Goal: Obtain resource: Download file/media

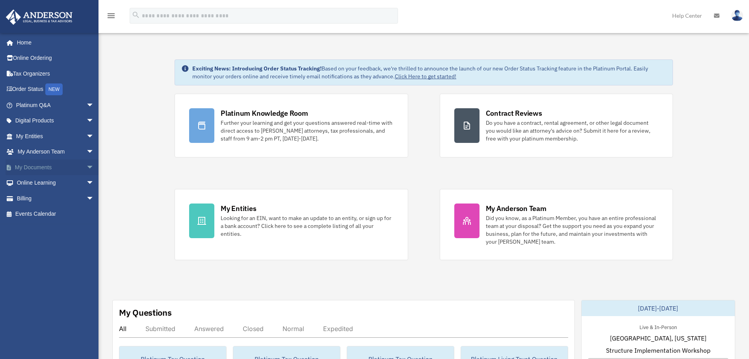
click at [86, 165] on span "arrow_drop_down" at bounding box center [94, 167] width 16 height 16
click at [44, 181] on link "Box" at bounding box center [58, 183] width 95 height 16
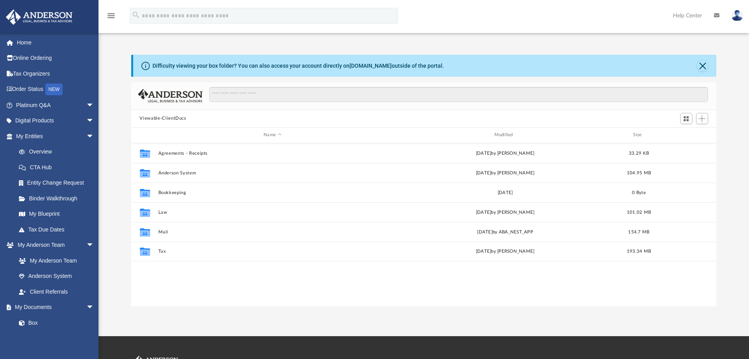
scroll to position [172, 578]
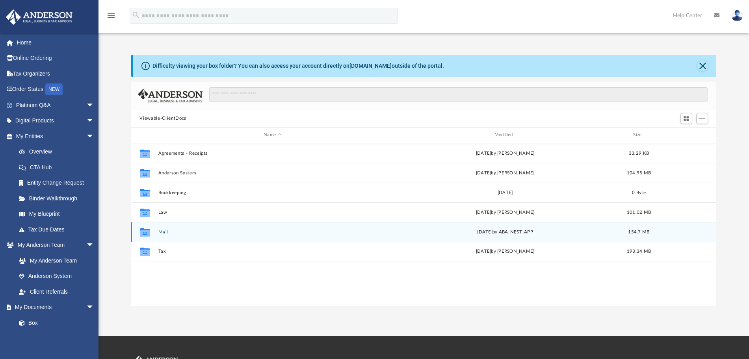
click at [163, 233] on button "Mail" at bounding box center [272, 231] width 229 height 5
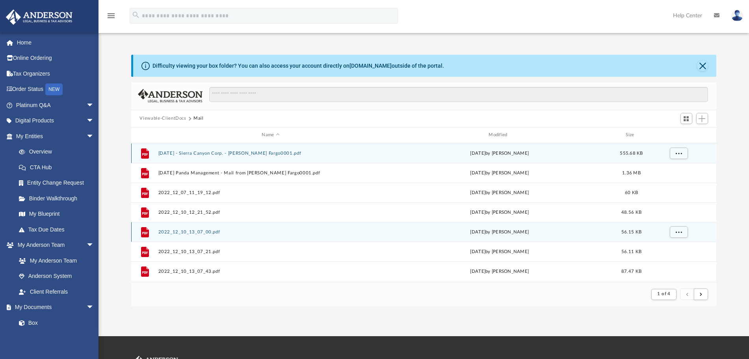
scroll to position [147, 578]
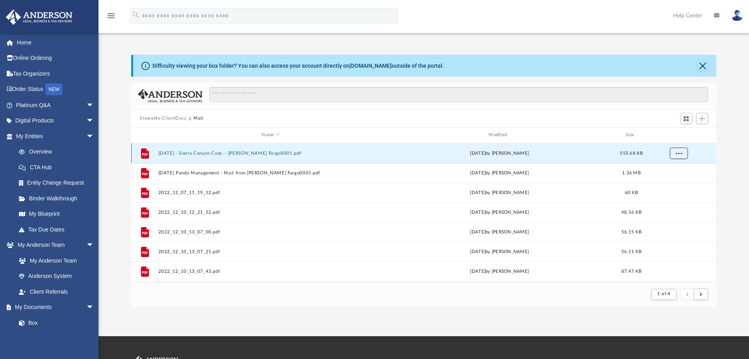
click at [677, 150] on button "More options" at bounding box center [678, 153] width 18 height 12
click at [673, 179] on li "Download" at bounding box center [671, 182] width 23 height 8
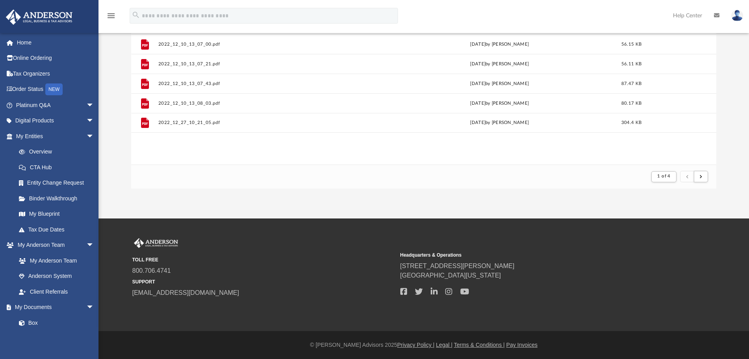
scroll to position [0, 0]
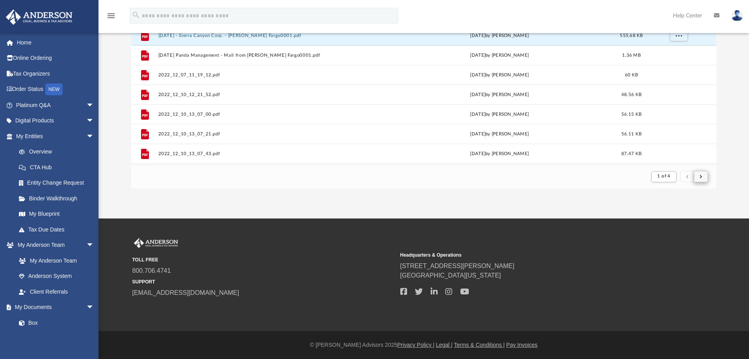
click at [702, 178] on button "submit" at bounding box center [700, 176] width 14 height 11
click at [703, 178] on button "submit" at bounding box center [700, 176] width 14 height 11
click at [703, 177] on button "submit" at bounding box center [700, 176] width 14 height 11
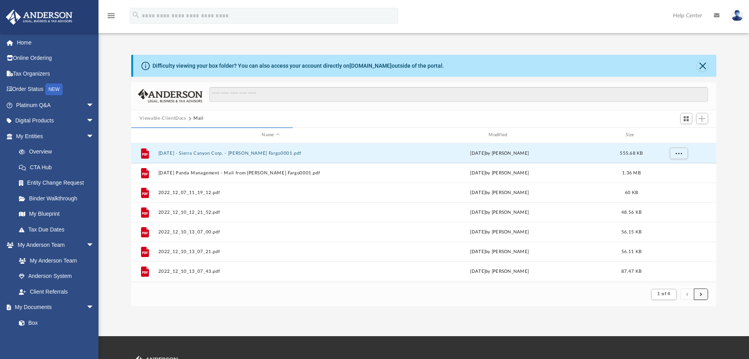
click at [701, 293] on span "submit" at bounding box center [700, 294] width 2 height 4
click at [689, 295] on button "submit" at bounding box center [687, 294] width 14 height 11
drag, startPoint x: 295, startPoint y: 128, endPoint x: 379, endPoint y: 130, distance: 84.3
click at [379, 130] on div "Name Modified Size" at bounding box center [423, 136] width 585 height 16
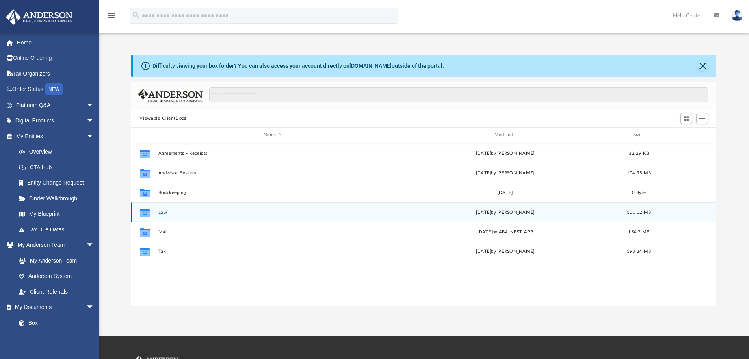
scroll to position [172, 578]
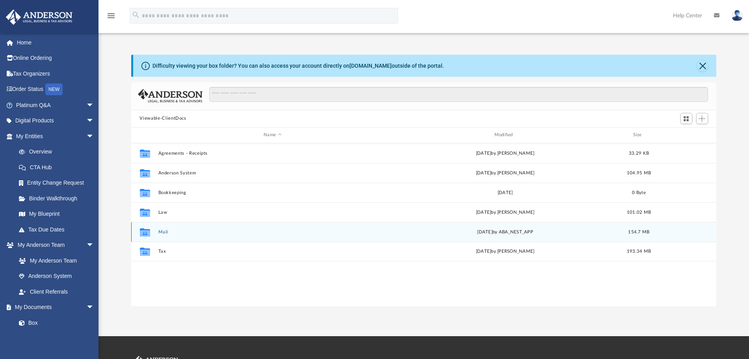
click at [161, 232] on button "Mail" at bounding box center [272, 231] width 229 height 5
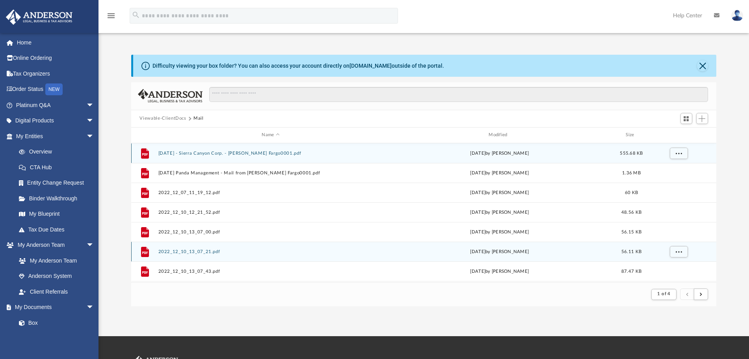
scroll to position [147, 578]
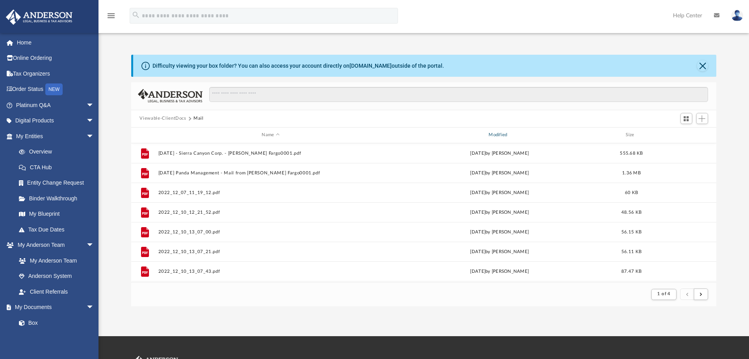
click at [497, 133] on div "Modified" at bounding box center [498, 135] width 225 height 7
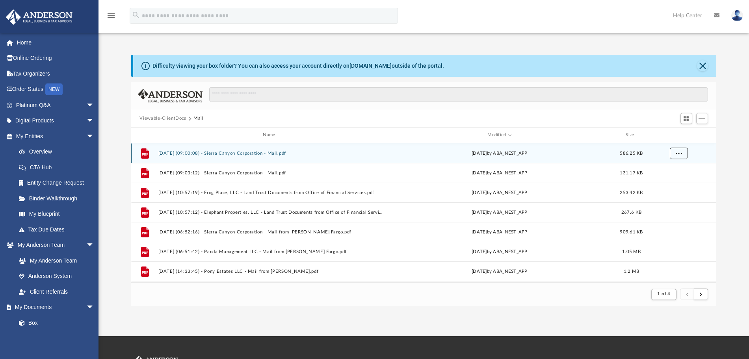
click at [682, 152] on button "More options" at bounding box center [678, 153] width 18 height 12
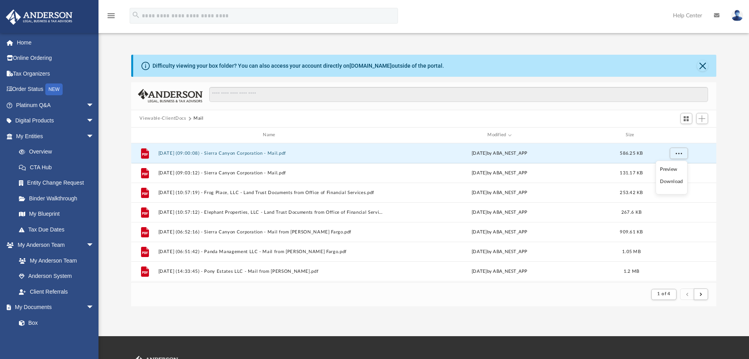
click at [674, 182] on li "Download" at bounding box center [671, 182] width 23 height 8
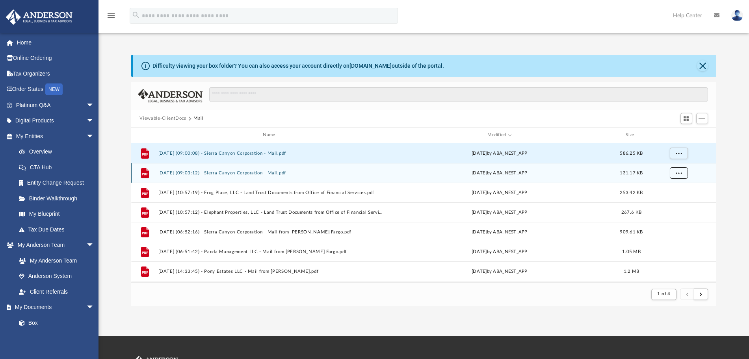
click at [675, 172] on span "More options" at bounding box center [678, 173] width 6 height 4
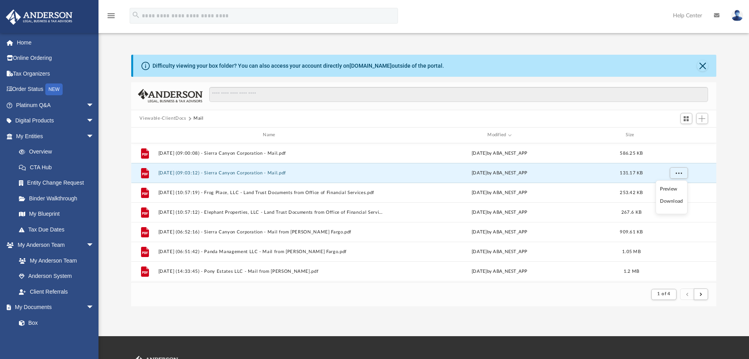
click at [675, 204] on li "Download" at bounding box center [671, 201] width 23 height 8
